Goal: Communication & Community: Ask a question

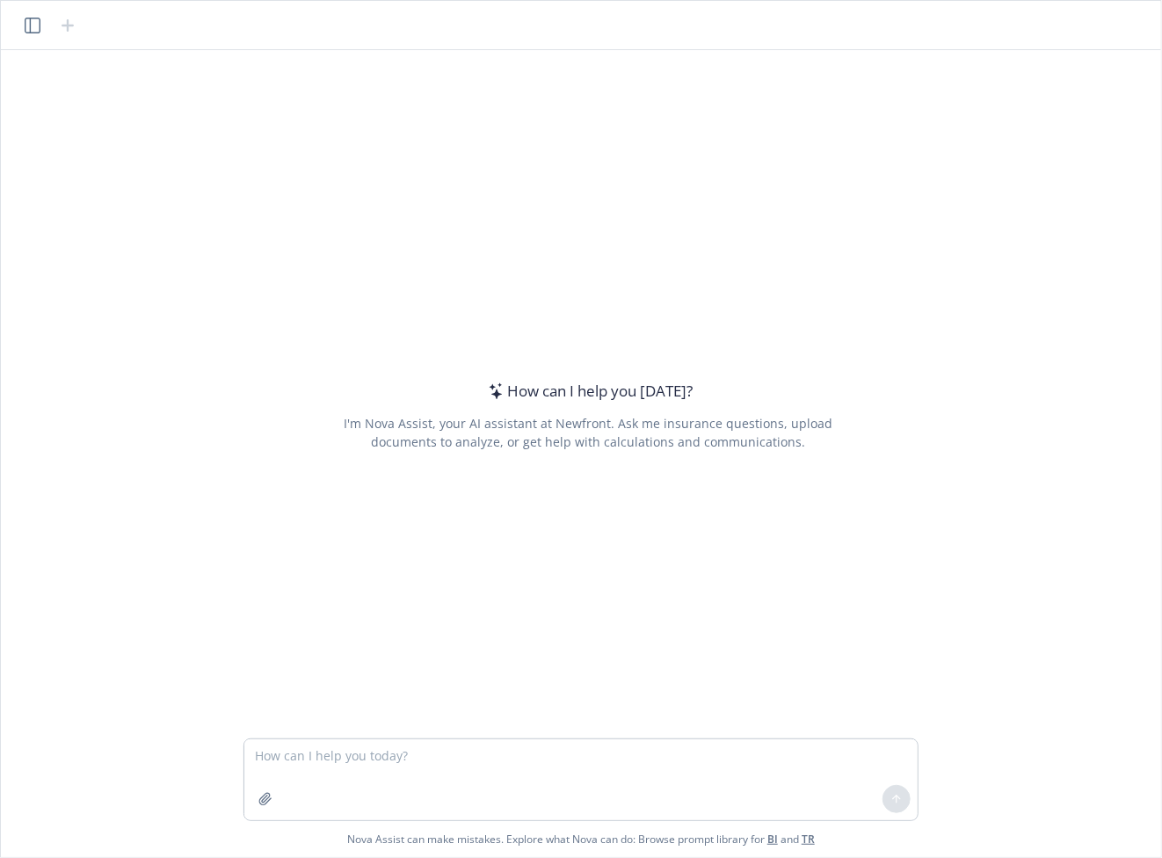
drag, startPoint x: 1011, startPoint y: 457, endPoint x: 996, endPoint y: 456, distance: 15.0
drag, startPoint x: 996, startPoint y: 456, endPoint x: 875, endPoint y: 440, distance: 122.4
click at [875, 440] on div "How can I help you [DATE]? I'm Nova Assist, your AI assistant at Newfront. Ask …" at bounding box center [588, 416] width 675 height 562
click at [35, 21] on icon "button" at bounding box center [33, 26] width 16 height 16
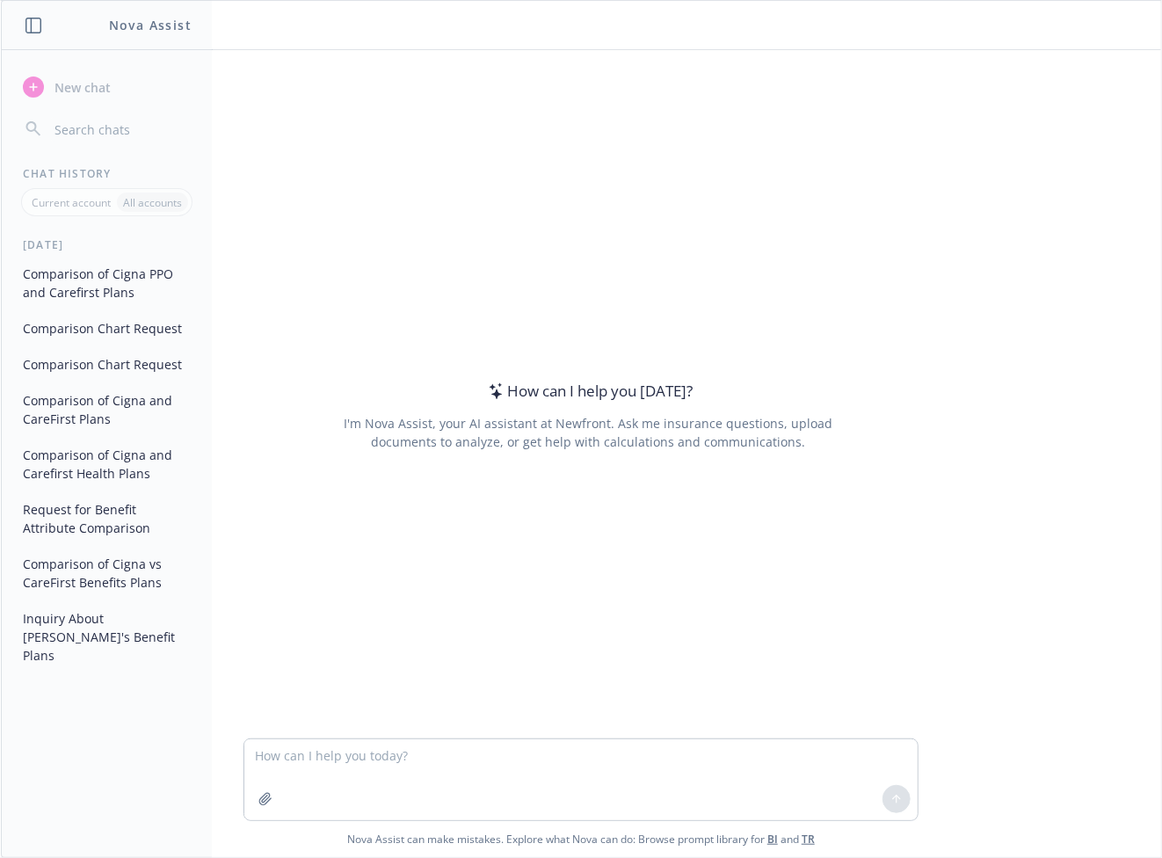
drag, startPoint x: 298, startPoint y: 246, endPoint x: 296, endPoint y: 226, distance: 20.3
click at [296, 221] on div "How can I help you [DATE]? I'm Nova Assist, your AI assistant at Newfront. Ask …" at bounding box center [588, 416] width 675 height 562
click at [39, 28] on icon "button" at bounding box center [33, 26] width 16 height 16
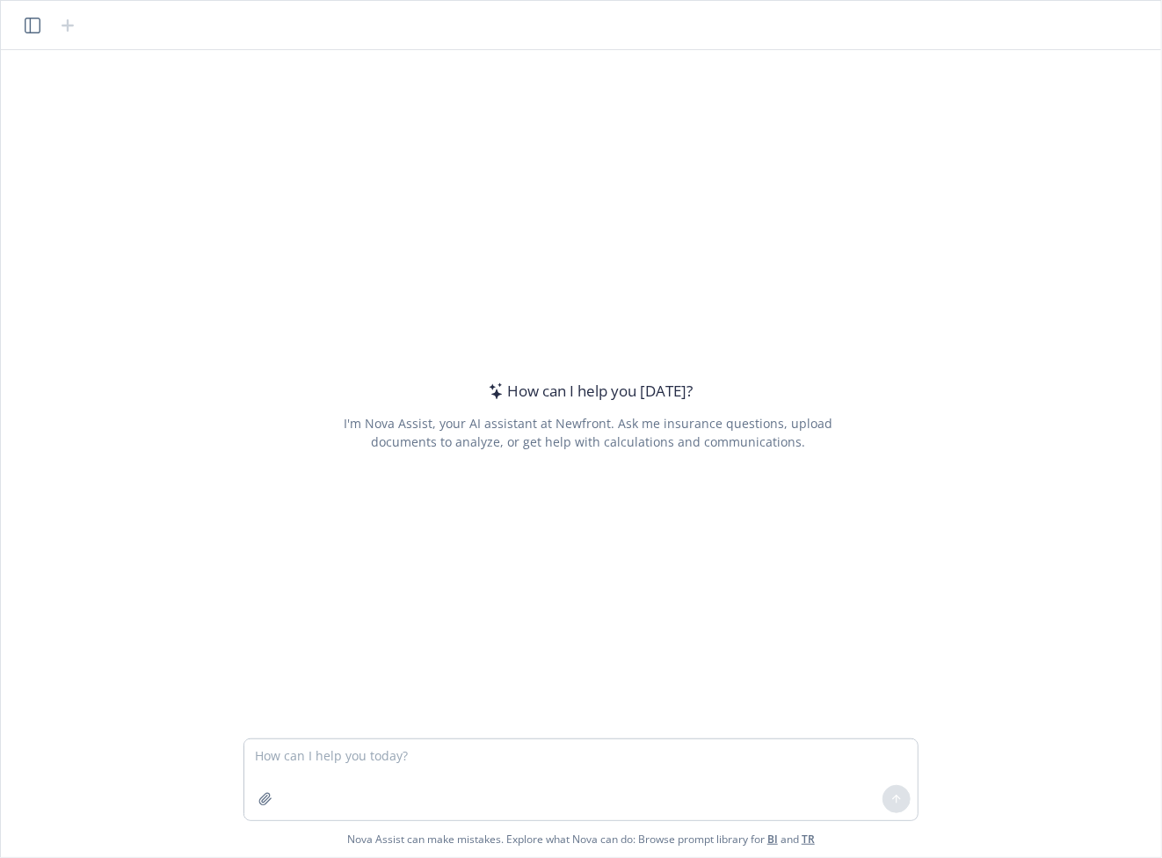
drag, startPoint x: 1029, startPoint y: 0, endPoint x: 1095, endPoint y: 171, distance: 182.9
click at [1095, 171] on div "How can I help you [DATE]? I'm Nova Assist, your AI assistant at Newfront. Ask …" at bounding box center [581, 394] width 1146 height 688
